Goal: Check status

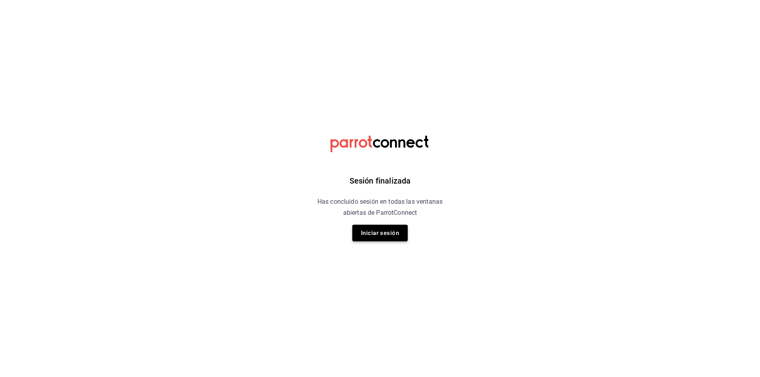
click at [396, 229] on button "Iniciar sesión" at bounding box center [379, 233] width 55 height 17
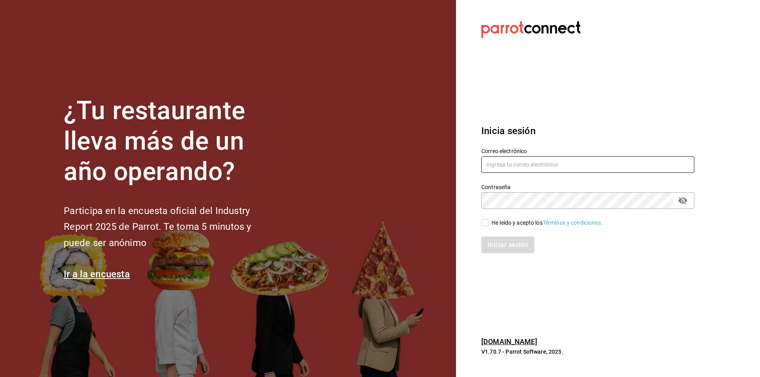
type input "[EMAIL_ADDRESS][DOMAIN_NAME]"
click at [492, 225] on div "He leído y acepto los Términos y condiciones." at bounding box center [547, 223] width 111 height 8
click at [489, 225] on input "He leído y acepto los Términos y condiciones." at bounding box center [484, 222] width 7 height 7
checkbox input "true"
click at [501, 248] on button "Iniciar sesión" at bounding box center [508, 245] width 54 height 17
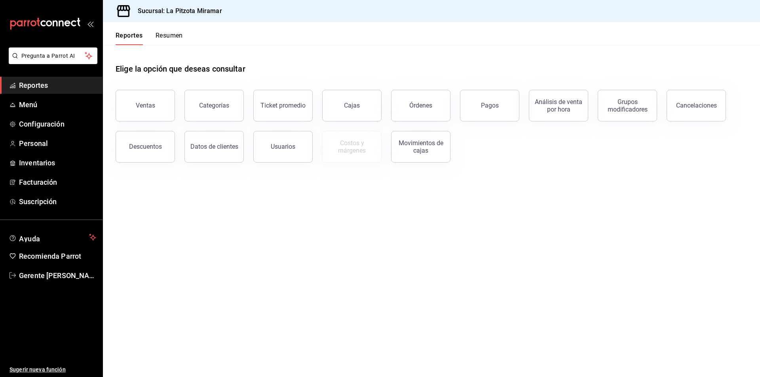
click at [165, 40] on button "Resumen" at bounding box center [169, 38] width 27 height 13
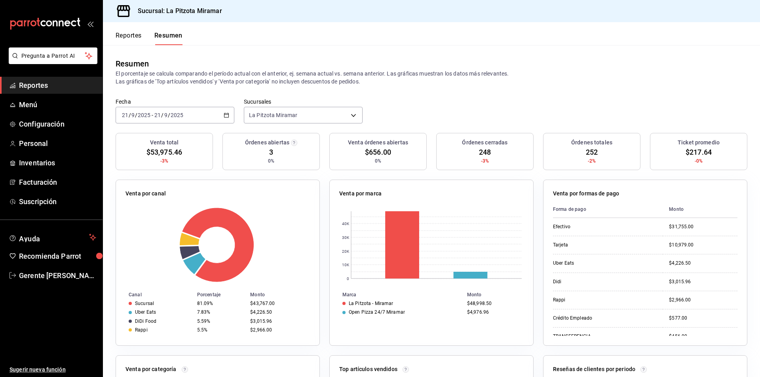
click at [230, 118] on div "2025-09-21 21 / 9 / 2025 - 2025-09-21 21 / 9 / 2025" at bounding box center [175, 115] width 119 height 17
click at [176, 229] on span "Rango de fechas" at bounding box center [152, 228] width 61 height 8
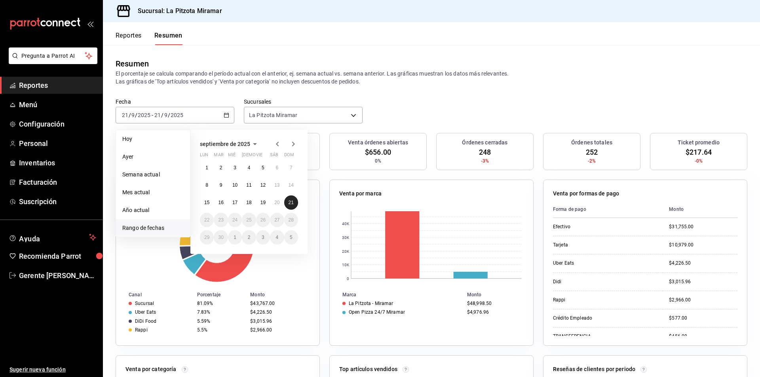
click at [291, 200] on abbr "21" at bounding box center [291, 203] width 5 height 6
click at [292, 201] on abbr "21" at bounding box center [291, 203] width 5 height 6
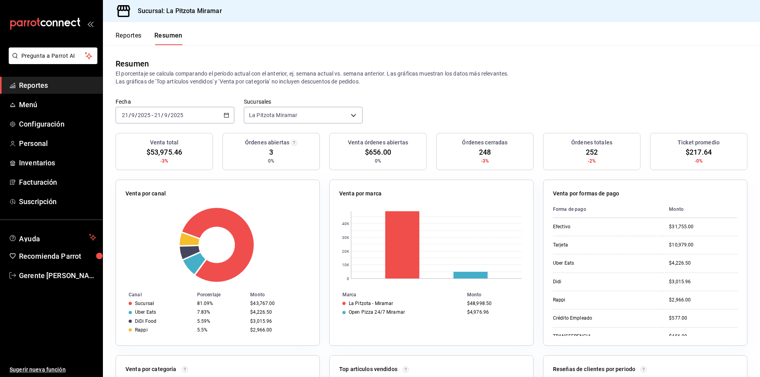
click at [225, 109] on div "2025-09-21 21 / 9 / 2025 - 2025-09-21 21 / 9 / 2025" at bounding box center [175, 115] width 119 height 17
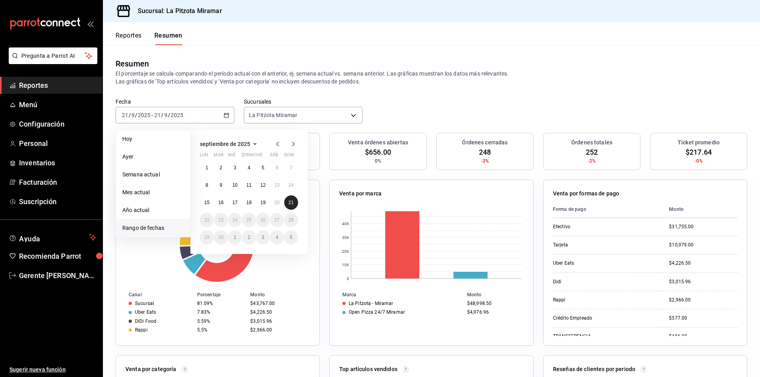
click at [292, 209] on button "21" at bounding box center [291, 203] width 14 height 14
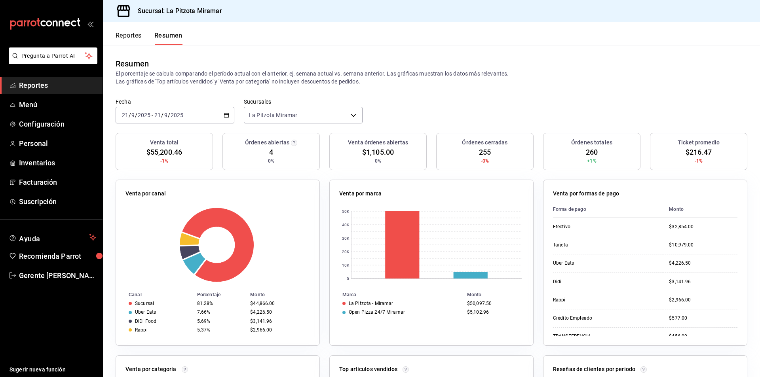
click at [219, 116] on div "2025-09-21 21 / 9 / 2025 - 2025-09-21 21 / 9 / 2025" at bounding box center [175, 115] width 119 height 17
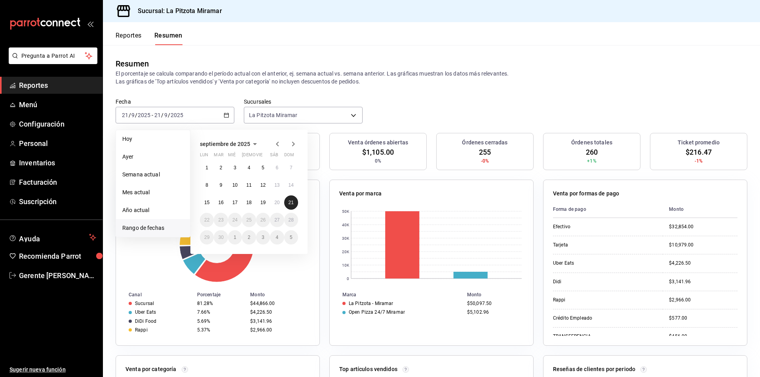
click at [291, 204] on abbr "21" at bounding box center [291, 203] width 5 height 6
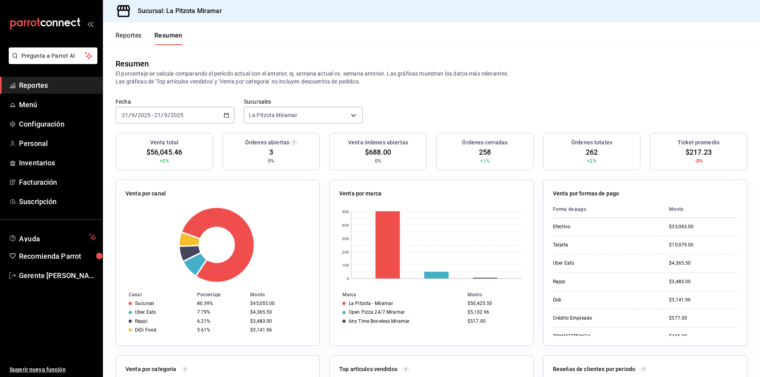
click at [230, 114] on div "2025-09-21 21 / 9 / 2025 - 2025-09-21 21 / 9 / 2025" at bounding box center [175, 115] width 119 height 17
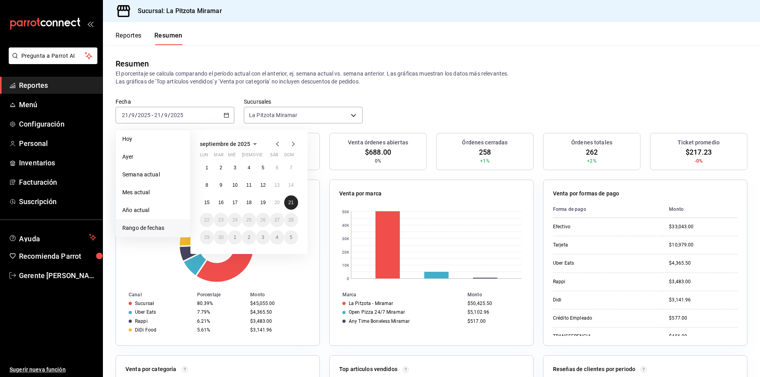
click at [291, 209] on button "21" at bounding box center [291, 203] width 14 height 14
